Goal: Information Seeking & Learning: Learn about a topic

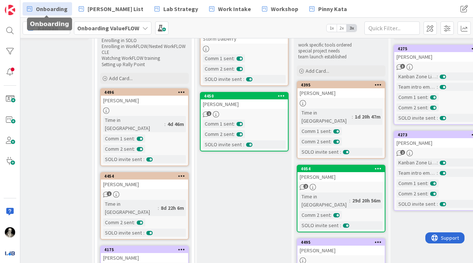
scroll to position [63, 219]
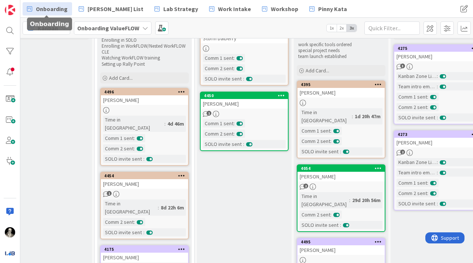
click at [153, 179] on div "[PERSON_NAME]" at bounding box center [144, 184] width 87 height 10
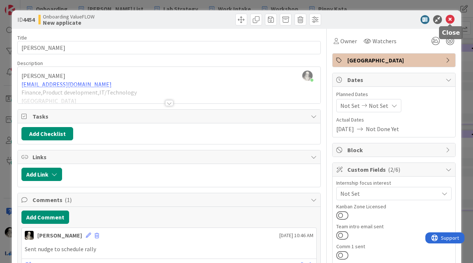
click at [452, 16] on icon at bounding box center [449, 19] width 9 height 9
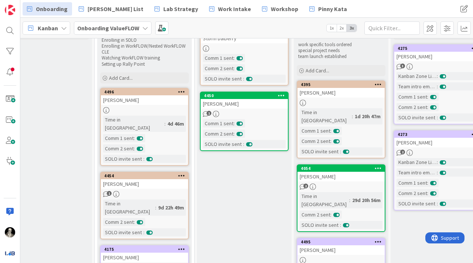
click at [161, 109] on div at bounding box center [144, 110] width 87 height 6
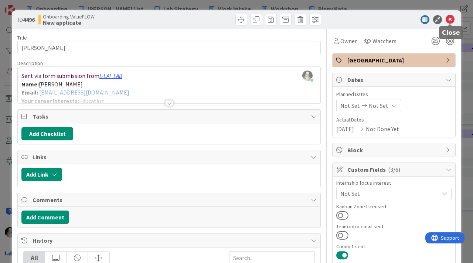
click at [451, 18] on icon at bounding box center [449, 19] width 9 height 9
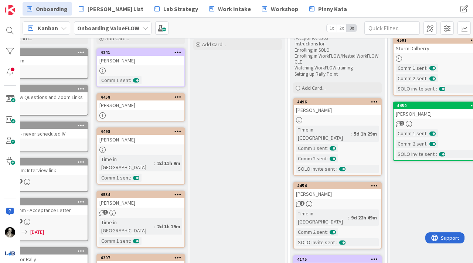
scroll to position [53, 22]
